Goal: Communication & Community: Ask a question

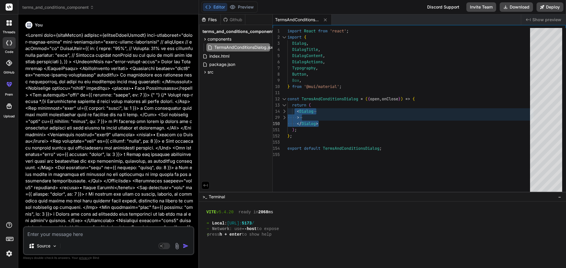
scroll to position [341, 0]
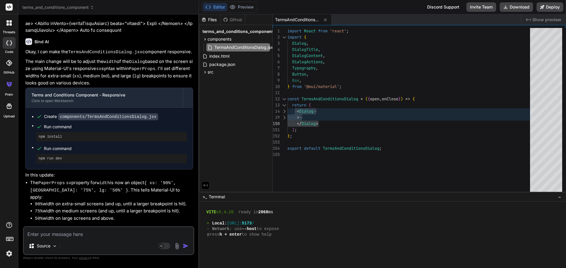
click at [9, 26] on div at bounding box center [9, 23] width 12 height 12
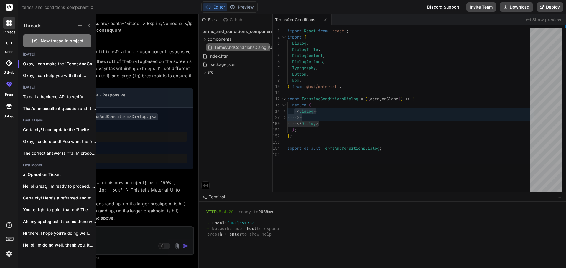
click at [33, 43] on icon at bounding box center [34, 41] width 5 height 5
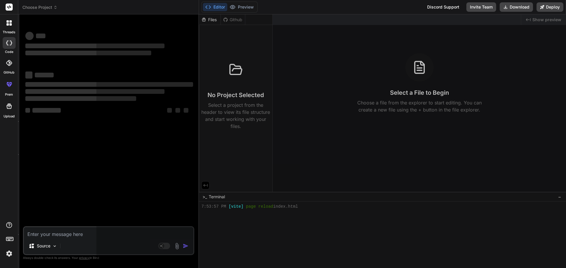
scroll to position [381, 0]
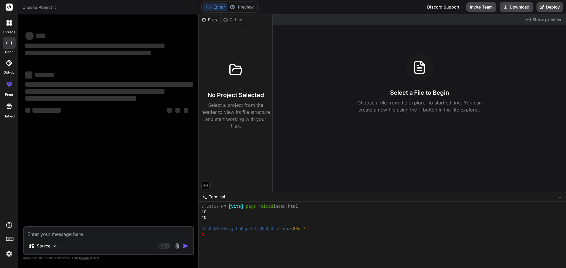
type textarea "x"
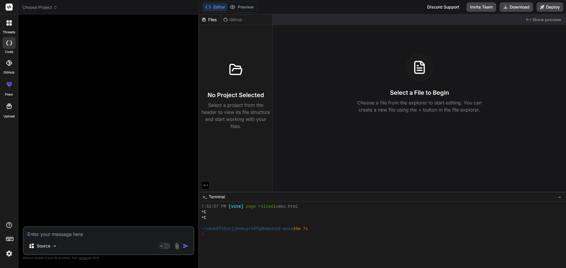
click at [51, 229] on textarea at bounding box center [108, 232] width 169 height 11
type textarea "H"
type textarea "x"
type textarea "Hi"
type textarea "x"
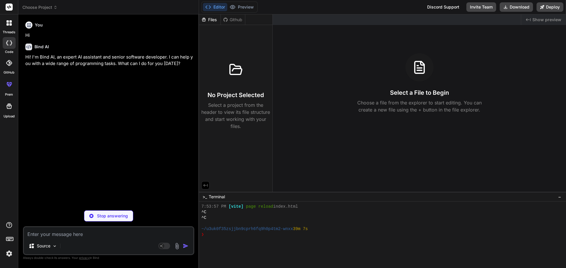
type textarea "x"
click at [52, 228] on textarea at bounding box center [108, 232] width 169 height 11
paste textarea "<Dialog open={openDialog} onClose={handleCloseDialog} aria-labelledby="terms-di…"
type textarea "<Dialog open={openDialog} onClose={handleCloseDialog} aria-labelledby="terms-di…"
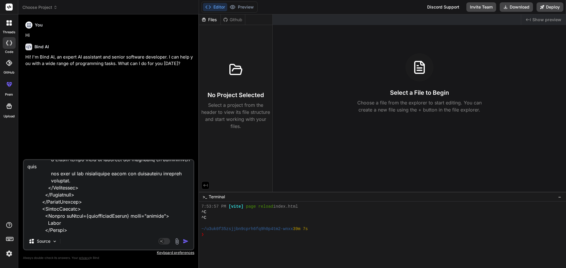
type textarea "x"
type textarea "<Dialog open={openDialog} onClose={handleCloseDialog} aria-labelledby="terms-di…"
type textarea "x"
type textarea "<Dialog open={openDialog} onClose={handleCloseDialog} aria-labelledby="terms-di…"
type textarea "x"
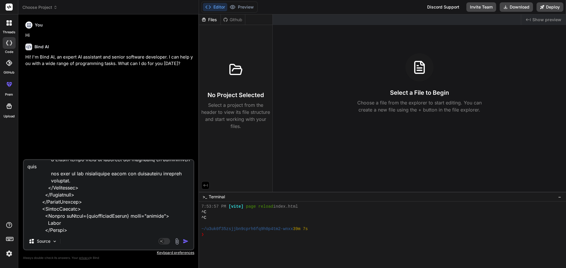
scroll to position [2567, 0]
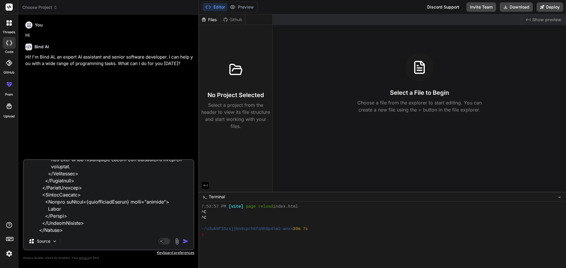
type textarea "<Dialog open={openDialog} onClose={handleCloseDialog} aria-labelledby="terms-di…"
type textarea "x"
type textarea "<Dialog open={openDialog} onClose={handleCloseDialog} aria-labelledby="terms-di…"
type textarea "x"
type textarea "<Dialog open={openDialog} onClose={handleCloseDialog} aria-labelledby="terms-di…"
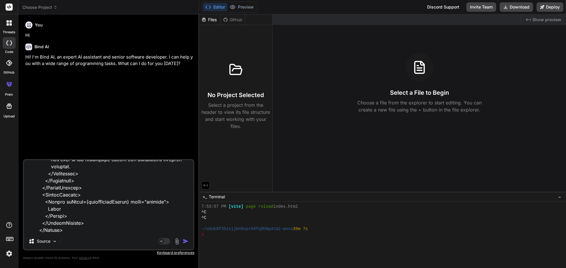
type textarea "x"
type textarea "<Dialog open={openDialog} onClose={handleCloseDialog} aria-labelledby="terms-di…"
type textarea "x"
type textarea "<Dialog open={openDialog} onClose={handleCloseDialog} aria-labelledby="terms-di…"
type textarea "x"
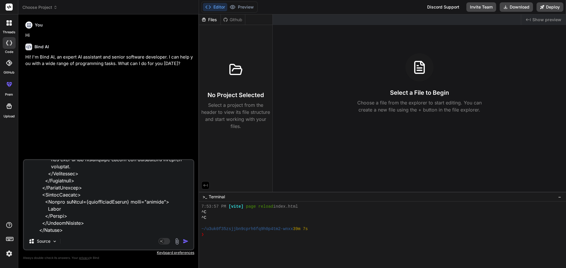
type textarea "<Dialog open={openDialog} onClose={handleCloseDialog} aria-labelledby="terms-di…"
type textarea "x"
type textarea "<Dialog open={openDialog} onClose={handleCloseDialog} aria-labelledby="terms-di…"
type textarea "x"
type textarea "<Dialog open={openDialog} onClose={handleCloseDialog} aria-labelledby="terms-di…"
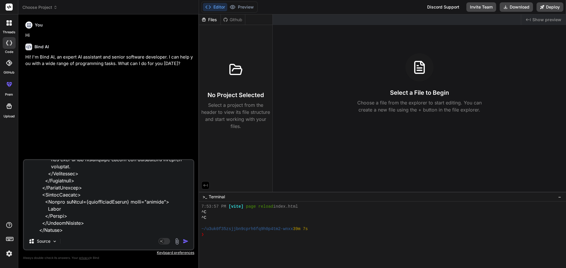
type textarea "x"
type textarea "<Dialog open={openDialog} onClose={handleCloseDialog} aria-labelledby="terms-di…"
type textarea "x"
type textarea "<Dialog open={openDialog} onClose={handleCloseDialog} aria-labelledby="terms-di…"
type textarea "x"
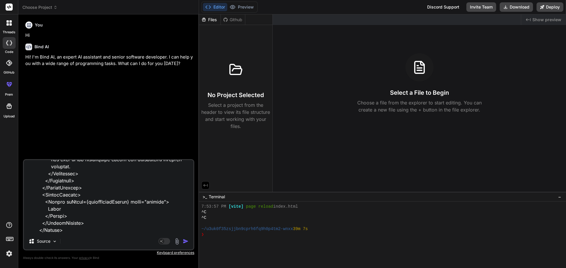
type textarea "<Dialog open={openDialog} onClose={handleCloseDialog} aria-labelledby="terms-di…"
type textarea "x"
type textarea "<Dialog open={openDialog} onClose={handleCloseDialog} aria-labelledby="terms-di…"
type textarea "x"
type textarea "<Dialog open={openDialog} onClose={handleCloseDialog} aria-labelledby="terms-di…"
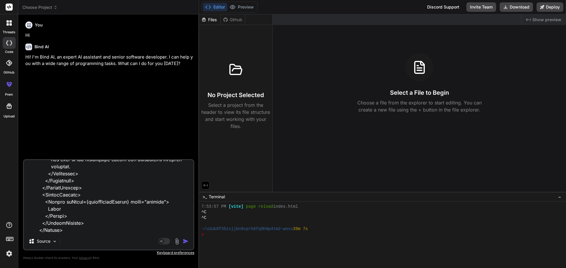
type textarea "x"
type textarea "<Dialog open={openDialog} onClose={handleCloseDialog} aria-labelledby="terms-di…"
type textarea "x"
type textarea "<Dialog open={openDialog} onClose={handleCloseDialog} aria-labelledby="terms-di…"
type textarea "x"
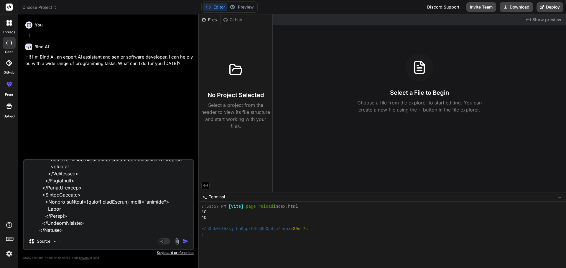
type textarea "<Dialog open={openDialog} onClose={handleCloseDialog} aria-labelledby="terms-di…"
type textarea "x"
type textarea "<Dialog open={openDialog} onClose={handleCloseDialog} aria-labelledby="terms-di…"
type textarea "x"
type textarea "<Dialog open={openDialog} onClose={handleCloseDialog} aria-labelledby="terms-di…"
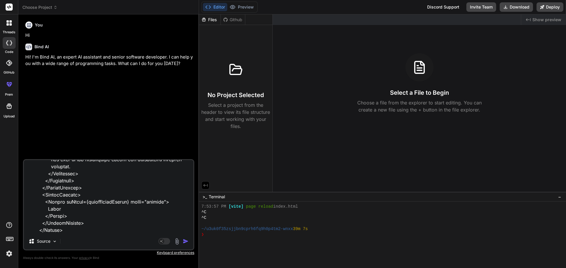
type textarea "x"
type textarea "<Dialog open={openDialog} onClose={handleCloseDialog} aria-labelledby="terms-di…"
type textarea "x"
type textarea "<Dialog open={openDialog} onClose={handleCloseDialog} aria-labelledby="terms-di…"
type textarea "x"
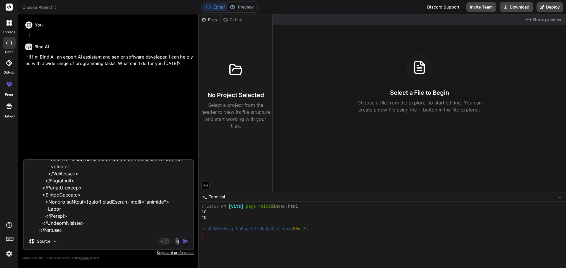
type textarea "<Dialog open={openDialog} onClose={handleCloseDialog} aria-labelledby="terms-di…"
type textarea "x"
type textarea "<Dialog open={openDialog} onClose={handleCloseDialog} aria-labelledby="terms-di…"
type textarea "x"
type textarea "<Dialog open={openDialog} onClose={handleCloseDialog} aria-labelledby="terms-di…"
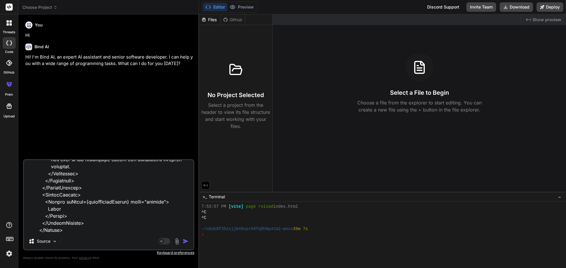
type textarea "x"
type textarea "<Dialog open={openDialog} onClose={handleCloseDialog} aria-labelledby="terms-di…"
type textarea "x"
type textarea "<Dialog open={openDialog} onClose={handleCloseDialog} aria-labelledby="terms-di…"
type textarea "x"
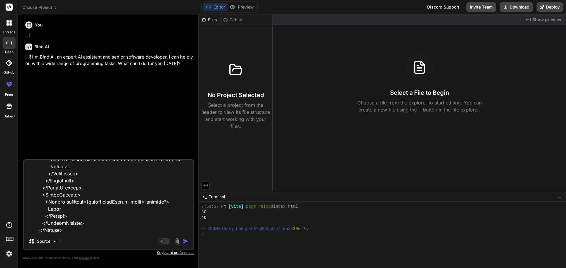
type textarea "<Dialog open={openDialog} onClose={handleCloseDialog} aria-labelledby="terms-di…"
type textarea "x"
type textarea "<Dialog open={openDialog} onClose={handleCloseDialog} aria-labelledby="terms-di…"
type textarea "x"
type textarea "<Dialog open={openDialog} onClose={handleCloseDialog} aria-labelledby="terms-di…"
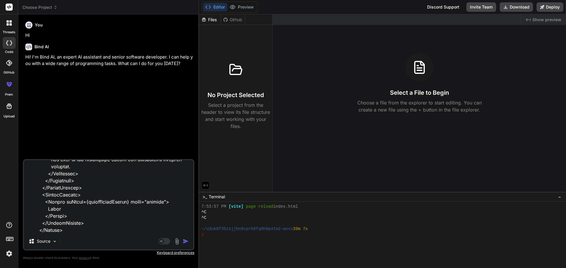
type textarea "x"
type textarea "<Dialog open={openDialog} onClose={handleCloseDialog} aria-labelledby="terms-di…"
type textarea "x"
type textarea "<Dialog open={openDialog} onClose={handleCloseDialog} aria-labelledby="terms-di…"
type textarea "x"
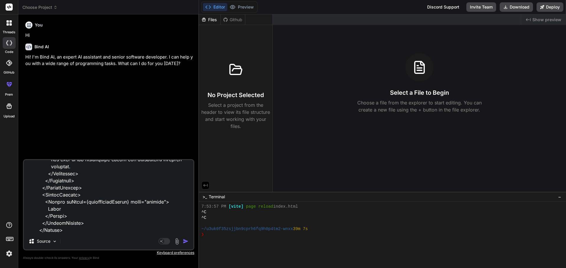
type textarea "<Dialog open={openDialog} onClose={handleCloseDialog} aria-labelledby="terms-di…"
type textarea "x"
type textarea "<Dialog open={openDialog} onClose={handleCloseDialog} aria-labelledby="terms-di…"
type textarea "x"
type textarea "<Dialog open={openDialog} onClose={handleCloseDialog} aria-labelledby="terms-di…"
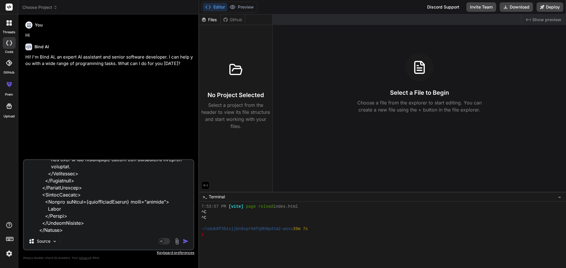
type textarea "x"
type textarea "<Dialog open={openDialog} onClose={handleCloseDialog} aria-labelledby="terms-di…"
type textarea "x"
type textarea "<Dialog open={openDialog} onClose={handleCloseDialog} aria-labelledby="terms-di…"
type textarea "x"
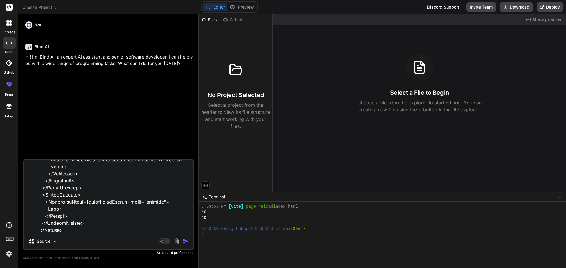
type textarea "<Dialog open={openDialog} onClose={handleCloseDialog} aria-labelledby="terms-di…"
type textarea "x"
type textarea "<Dialog open={openDialog} onClose={handleCloseDialog} aria-labelledby="terms-di…"
click at [120, 228] on textarea at bounding box center [108, 196] width 169 height 73
type textarea "x"
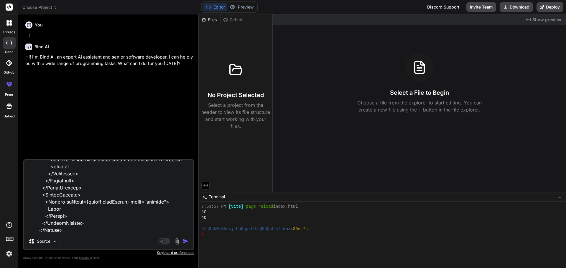
type textarea "<Dialog open={openDialog} onClose={handleCloseDialog} aria-labelledby="terms-di…"
type textarea "x"
paste textarea "Warning: validateDOMNesting(...): <div> cannot appear as a descendant of <p>. a…"
type textarea "<Dialog open={openDialog} onClose={handleCloseDialog} aria-labelledby="terms-di…"
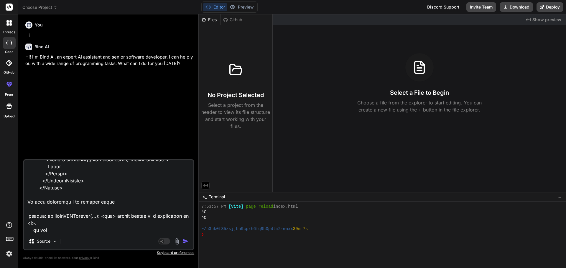
type textarea "x"
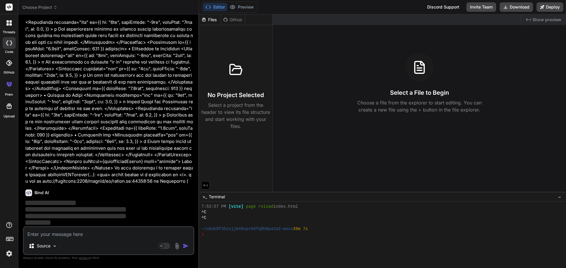
scroll to position [499, 0]
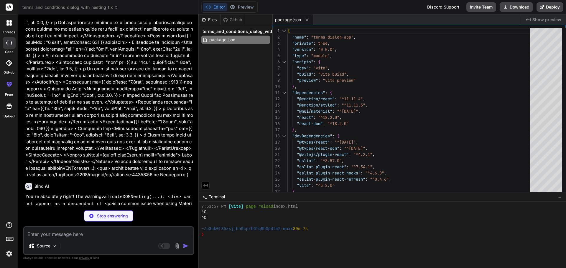
type textarea "x"
type textarea "<script type="module" src="/src/main.jsx"></script> </body> </html>"
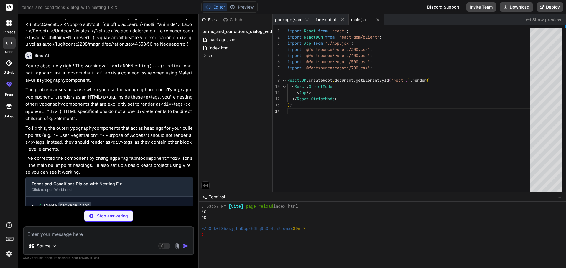
scroll to position [667, 0]
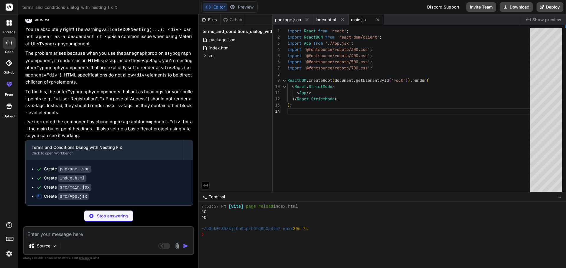
type textarea "x"
type textarea "} export default App;"
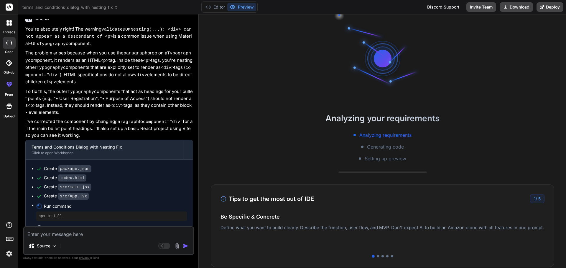
scroll to position [459, 0]
type textarea "x"
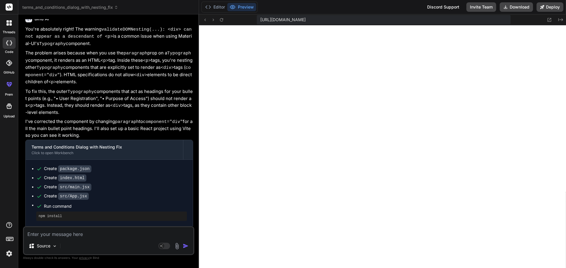
scroll to position [750, 0]
click at [212, 9] on button "Editor" at bounding box center [215, 7] width 24 height 8
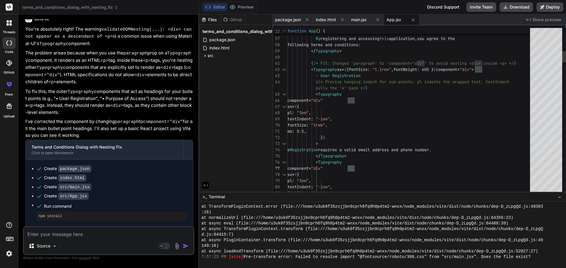
type textarea "{/* FIX: Changed 'paragraph' to 'component="div"' to avoid nesting <div> inside…"
drag, startPoint x: 448, startPoint y: 69, endPoint x: 484, endPoint y: 68, distance: 35.9
drag, startPoint x: 447, startPoint y: 71, endPoint x: 472, endPoint y: 70, distance: 24.8
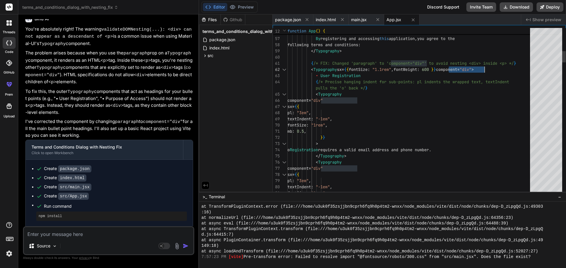
drag, startPoint x: 457, startPoint y: 68, endPoint x: 485, endPoint y: 69, distance: 27.4
